Goal: Information Seeking & Learning: Find specific fact

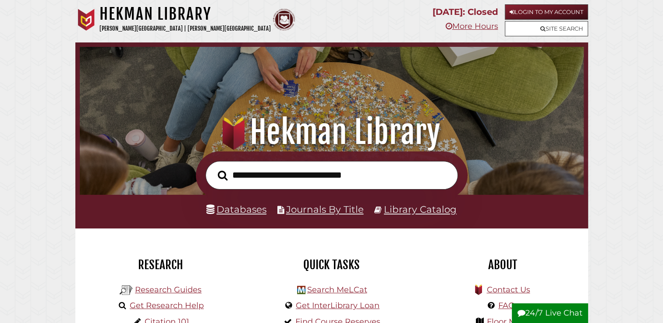
scroll to position [166, 499]
click at [307, 180] on input "text" at bounding box center [331, 175] width 252 height 28
click at [544, 14] on link "Login to My Account" at bounding box center [546, 11] width 83 height 15
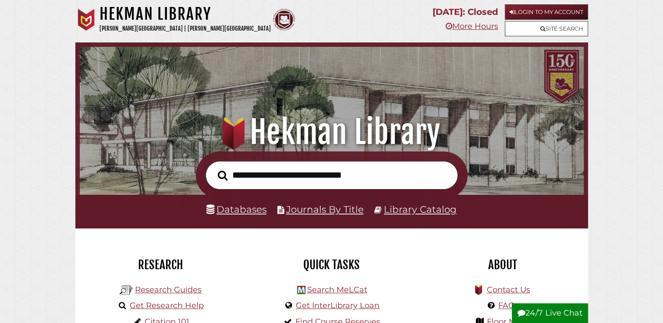
scroll to position [166, 499]
click at [262, 175] on input "text" at bounding box center [331, 175] width 252 height 28
type input "**********"
click at [213, 168] on button "Search" at bounding box center [222, 175] width 18 height 15
